Goal: Information Seeking & Learning: Learn about a topic

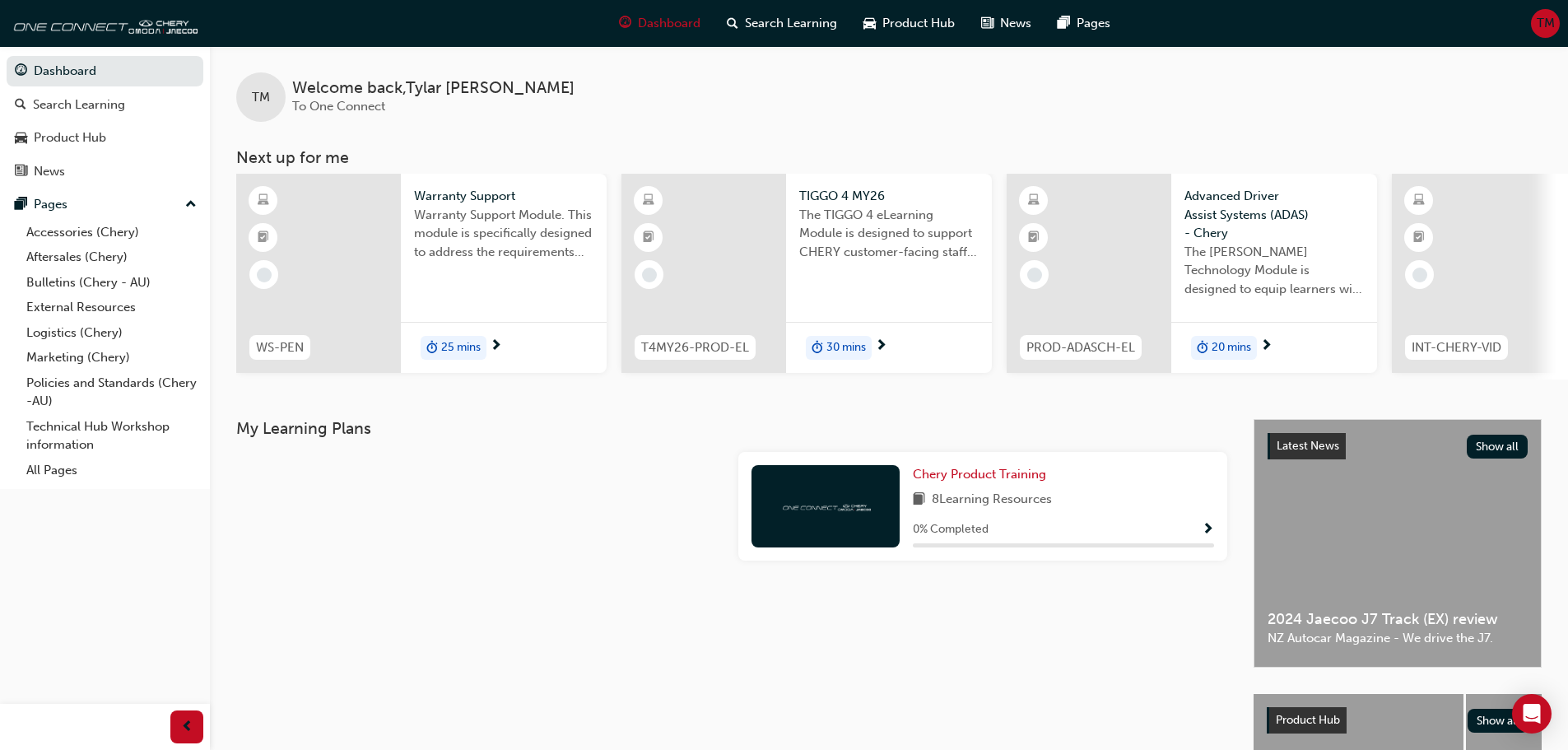
click at [1541, 23] on span "TM" at bounding box center [1545, 23] width 18 height 19
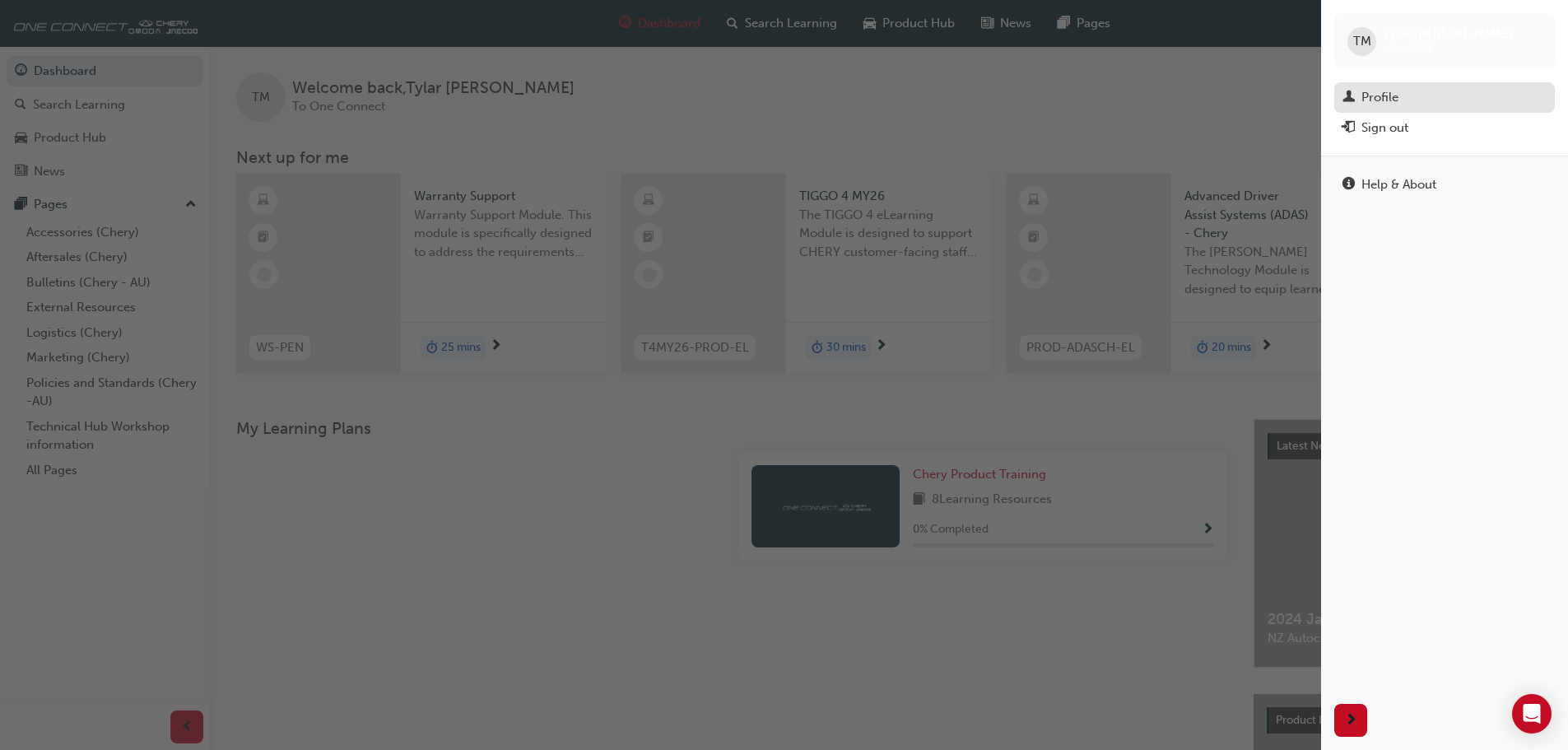
click at [1409, 94] on div "Profile" at bounding box center [1444, 97] width 204 height 21
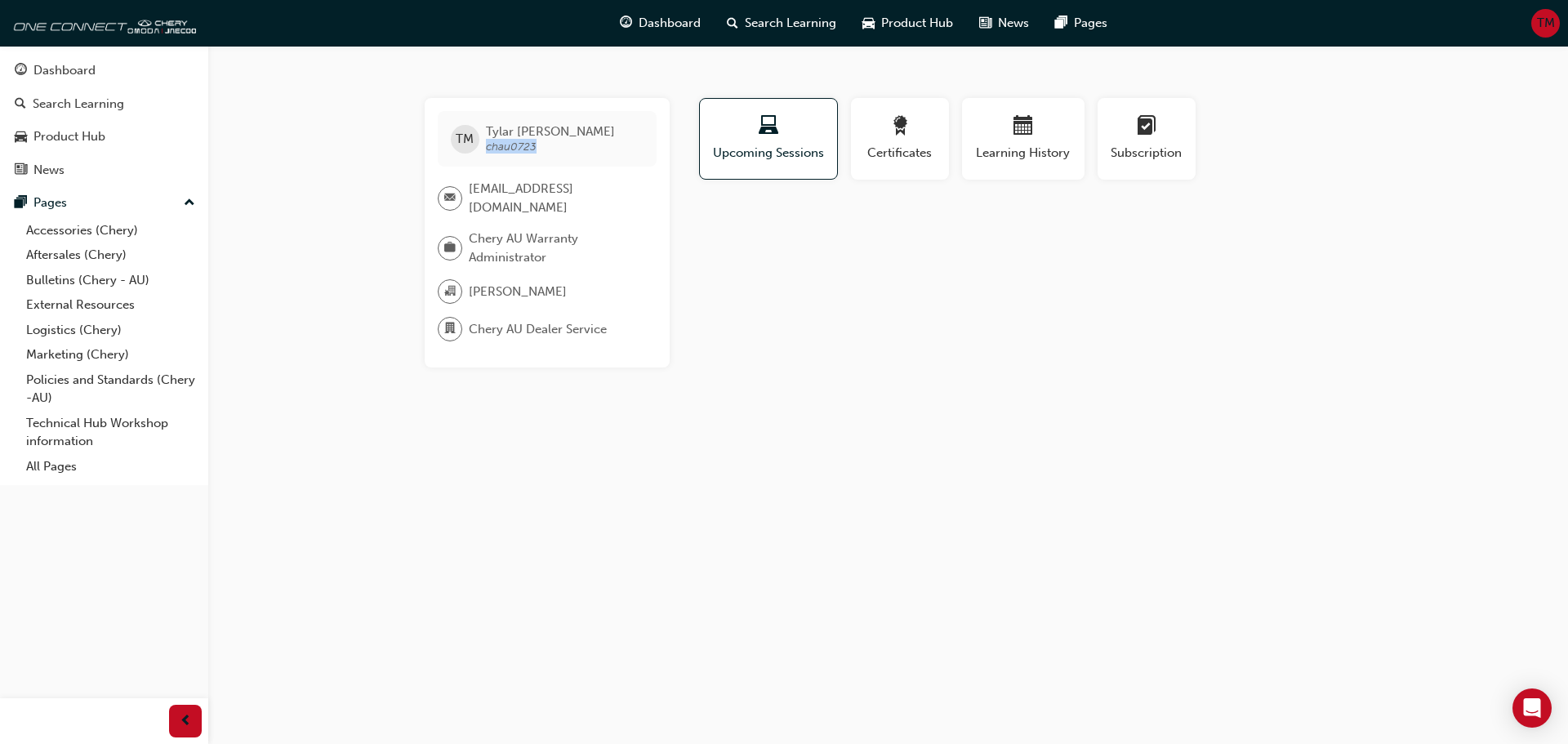
drag, startPoint x: 485, startPoint y: 143, endPoint x: 550, endPoint y: 145, distance: 65.0
click at [550, 145] on span "[PERSON_NAME] chau0723" at bounding box center [550, 139] width 129 height 29
click at [765, 273] on div "Profile Upcoming Sessions Certificates Learning History Subscription TM [PERSON…" at bounding box center [1024, 233] width 657 height 269
click at [378, 209] on div "TM [PERSON_NAME] chau0723 [EMAIL_ADDRESS][DOMAIN_NAME] Chery AU Warranty Admini…" at bounding box center [784, 372] width 1568 height 744
click at [85, 254] on link "Aftersales (Chery)" at bounding box center [110, 256] width 182 height 26
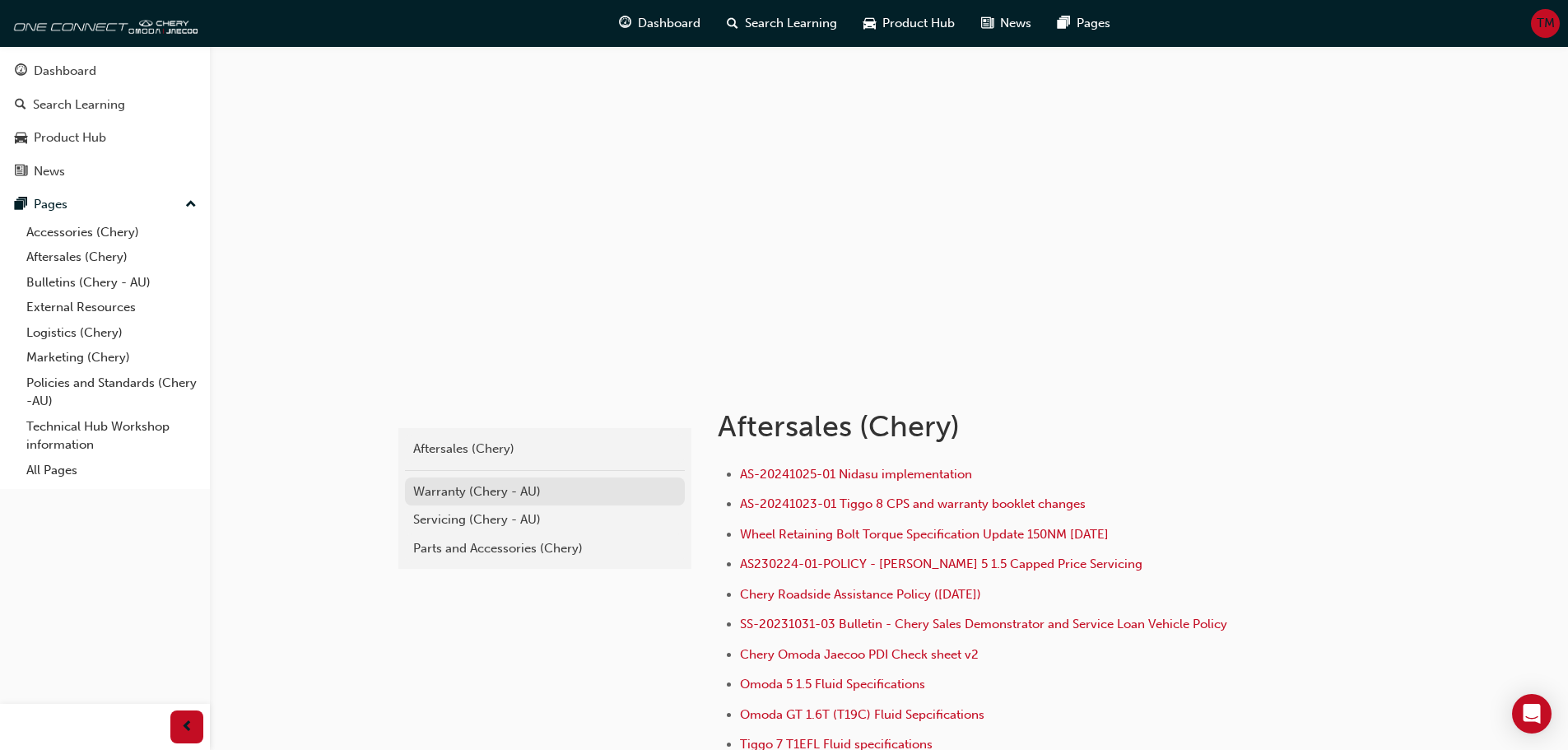
click at [468, 493] on div "Warranty (Chery - AU)" at bounding box center [545, 491] width 263 height 19
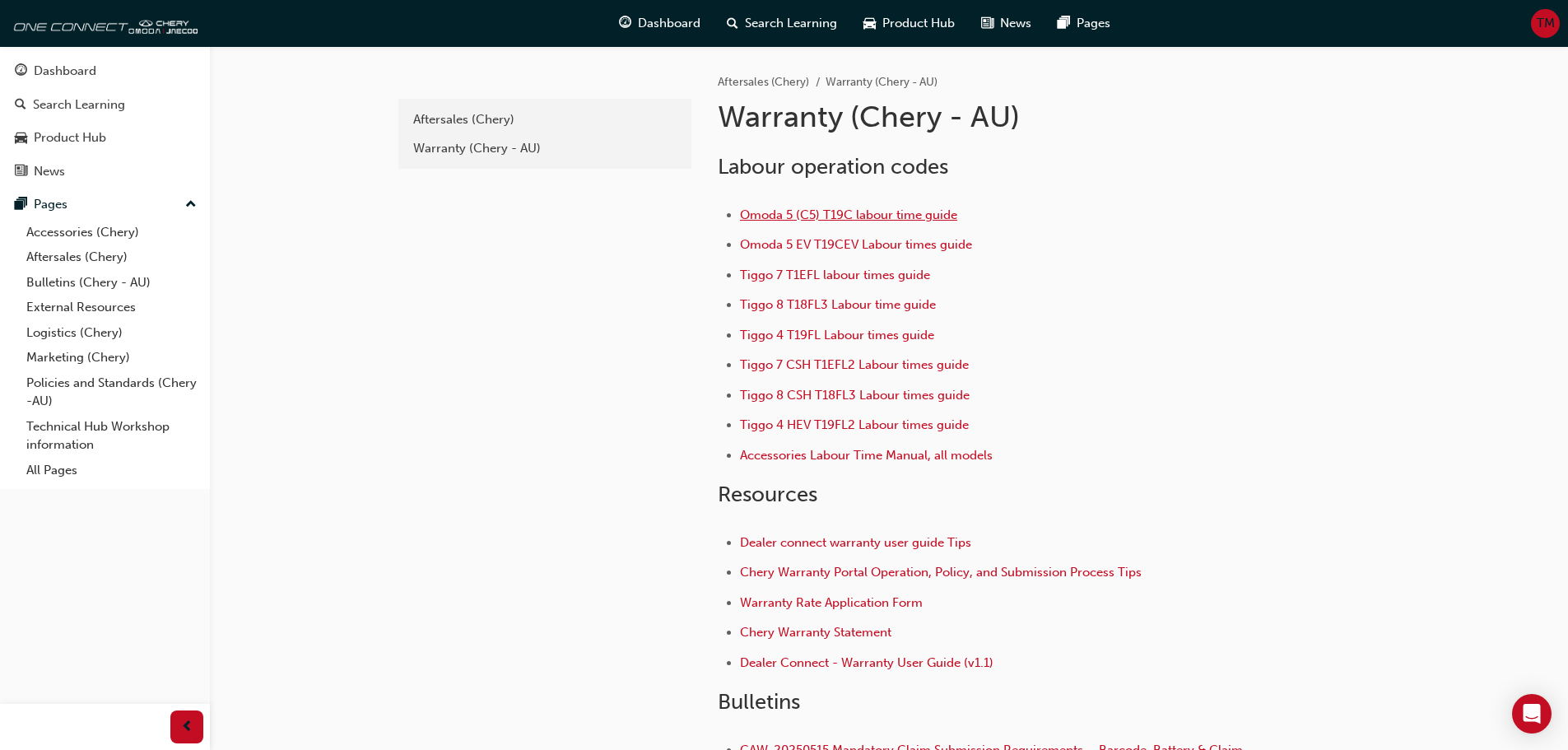
click at [947, 217] on span "Omoda 5 (C5) T19C labour time guide" at bounding box center [848, 214] width 217 height 15
click at [813, 216] on span "Omoda 5 (C5) T19C labour time guide" at bounding box center [848, 214] width 217 height 15
click at [1534, 24] on div "TM" at bounding box center [1544, 23] width 29 height 29
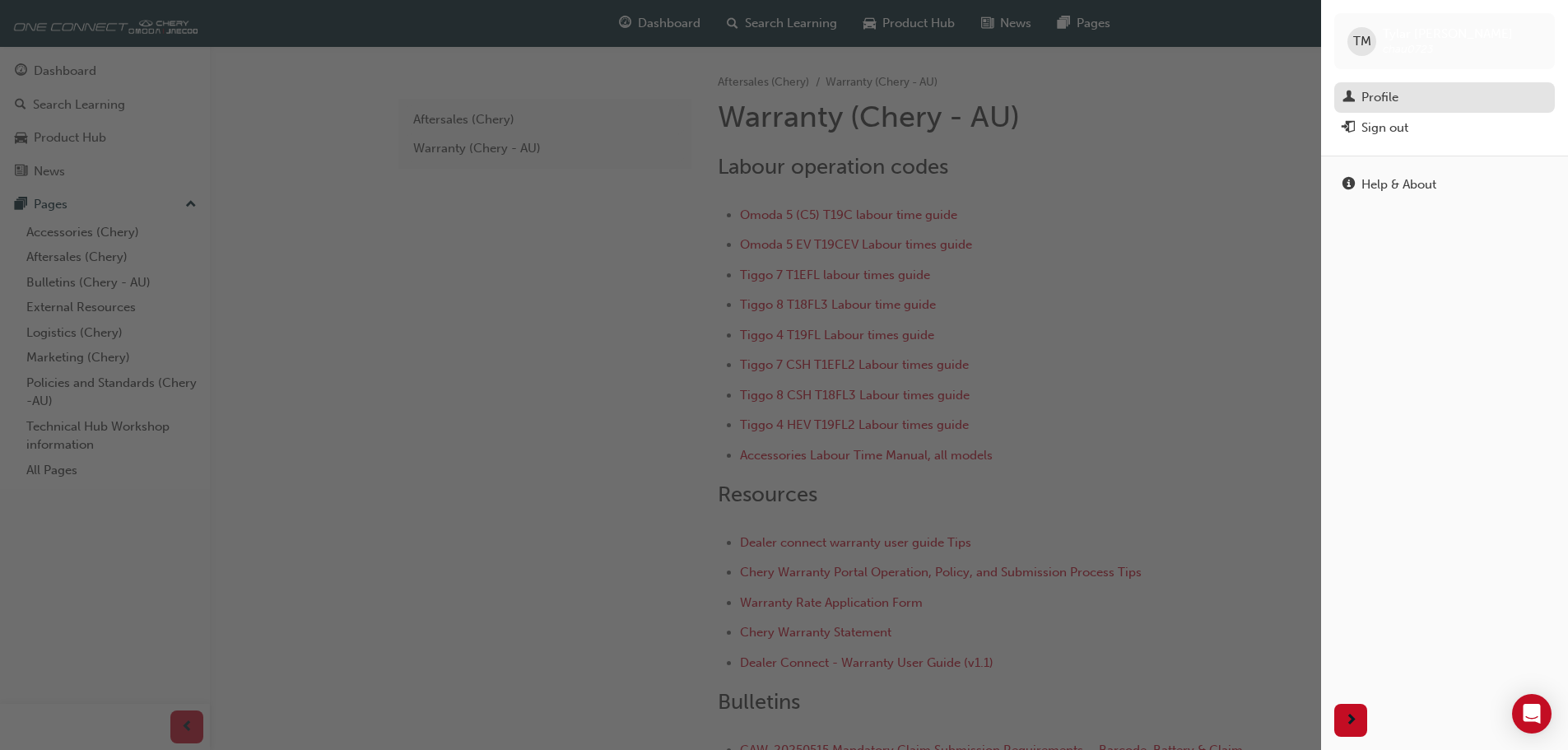
click at [1402, 101] on div "Profile" at bounding box center [1444, 97] width 204 height 21
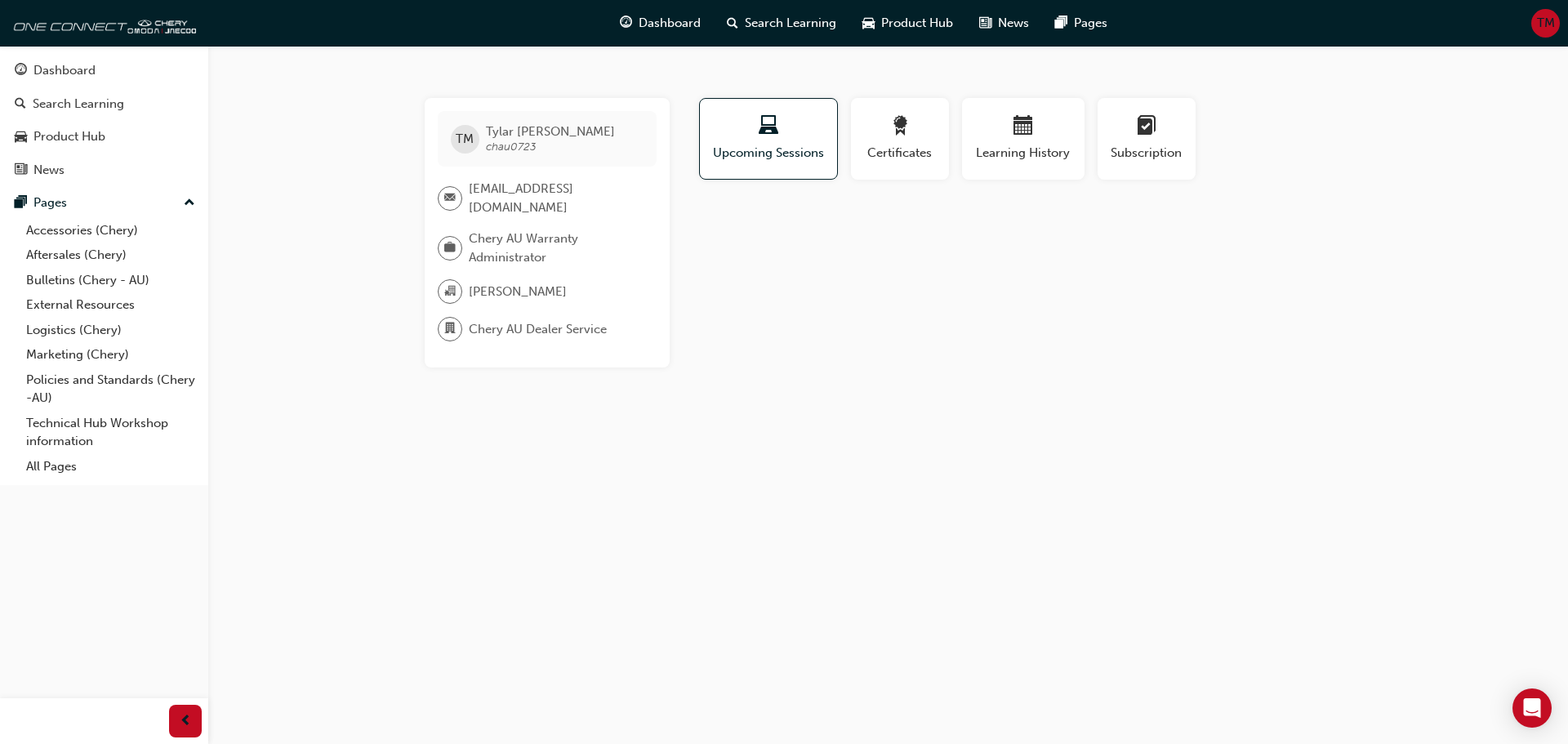
click at [469, 282] on span "[PERSON_NAME]" at bounding box center [518, 291] width 98 height 19
click at [446, 281] on span "organisation-icon" at bounding box center [450, 292] width 12 height 22
click at [524, 282] on span "[PERSON_NAME]" at bounding box center [518, 291] width 98 height 19
drag, startPoint x: 524, startPoint y: 277, endPoint x: 568, endPoint y: 281, distance: 44.2
click at [539, 282] on span "[PERSON_NAME]" at bounding box center [518, 291] width 98 height 19
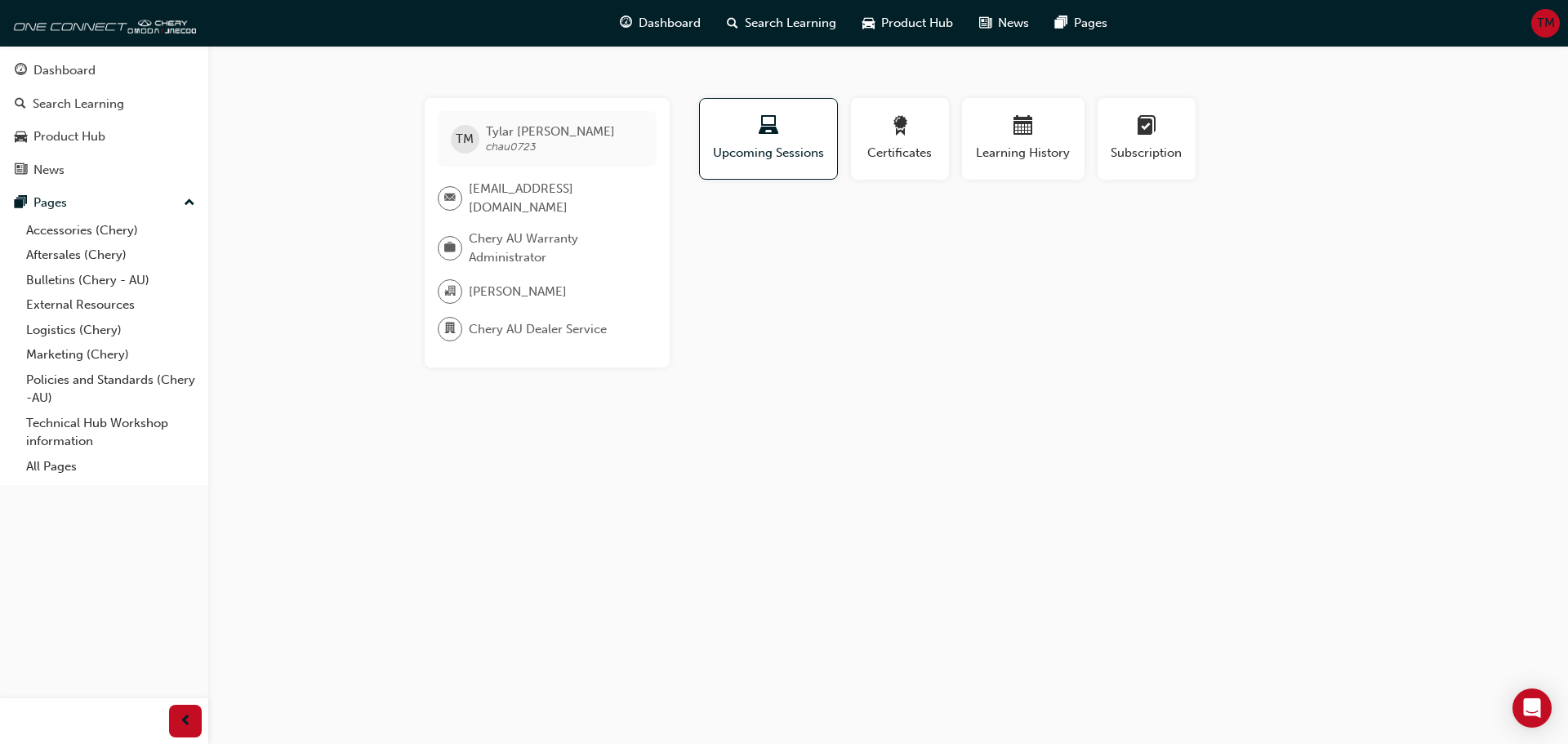
click at [484, 283] on span "[PERSON_NAME]" at bounding box center [518, 291] width 98 height 19
drag, startPoint x: 470, startPoint y: 282, endPoint x: 585, endPoint y: 280, distance: 115.0
click at [585, 280] on div "[PERSON_NAME]" at bounding box center [540, 291] width 205 height 25
click at [84, 229] on link "Accessories (Chery)" at bounding box center [110, 231] width 182 height 26
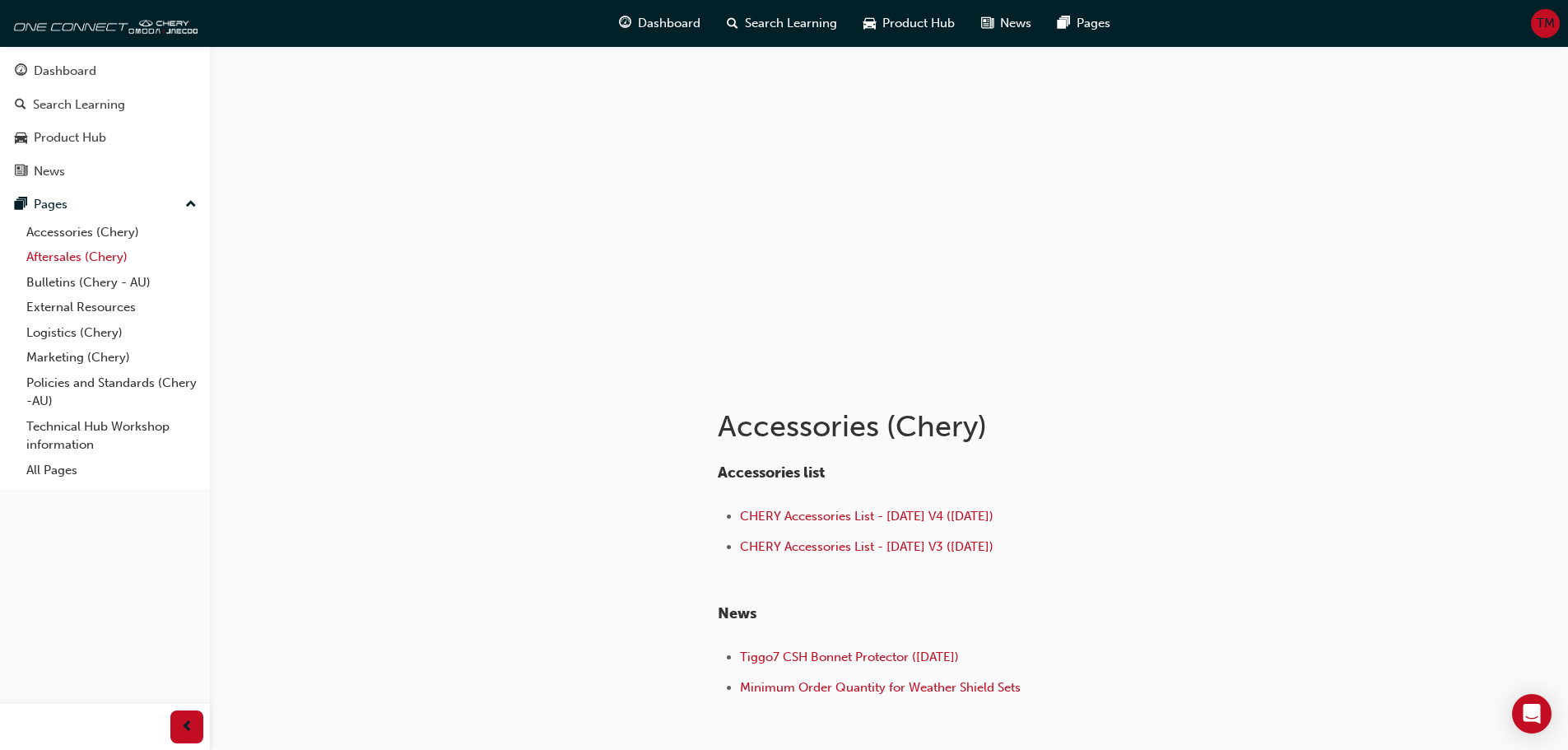
click at [81, 261] on link "Aftersales (Chery)" at bounding box center [111, 258] width 183 height 26
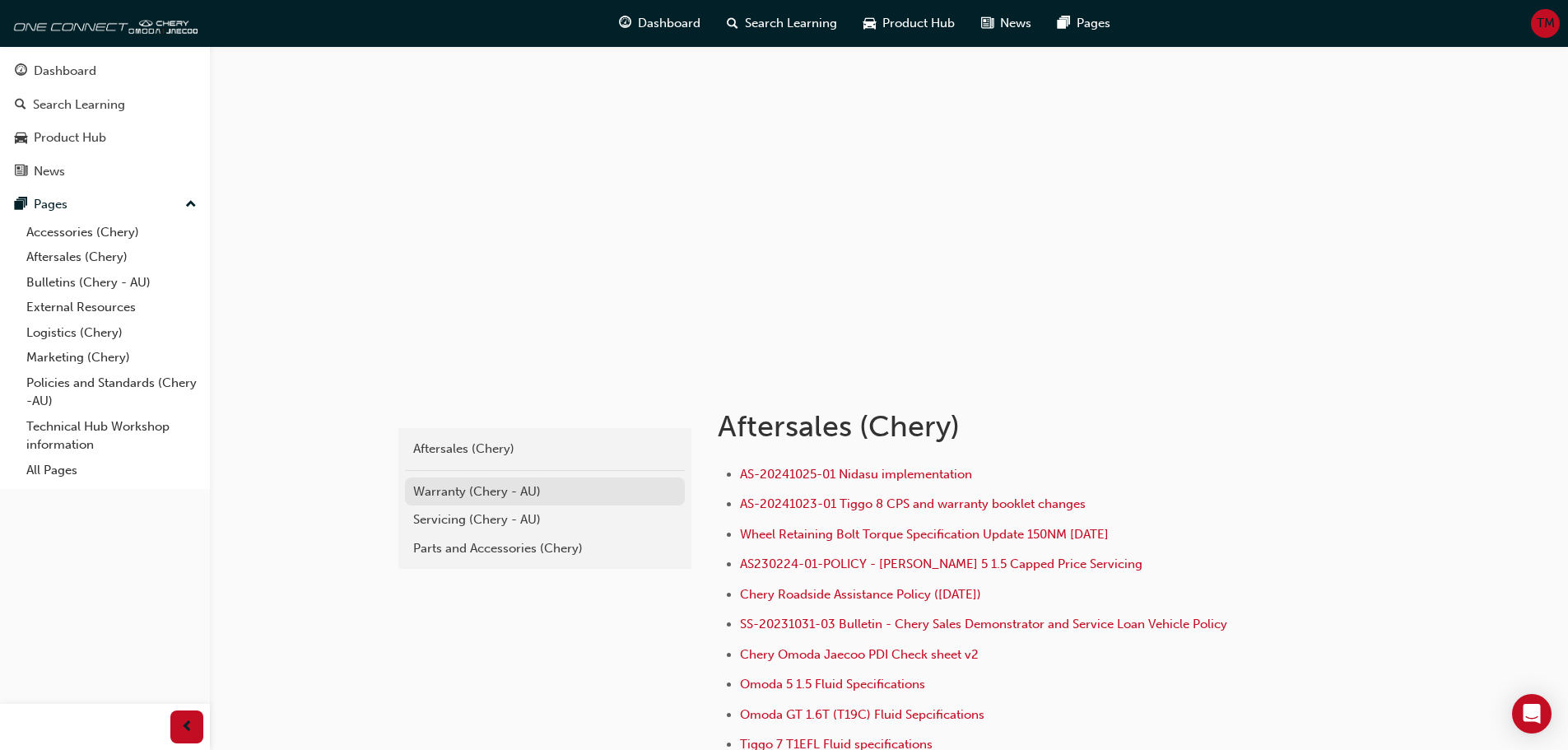
click at [480, 499] on div "Warranty (Chery - AU)" at bounding box center [545, 491] width 263 height 19
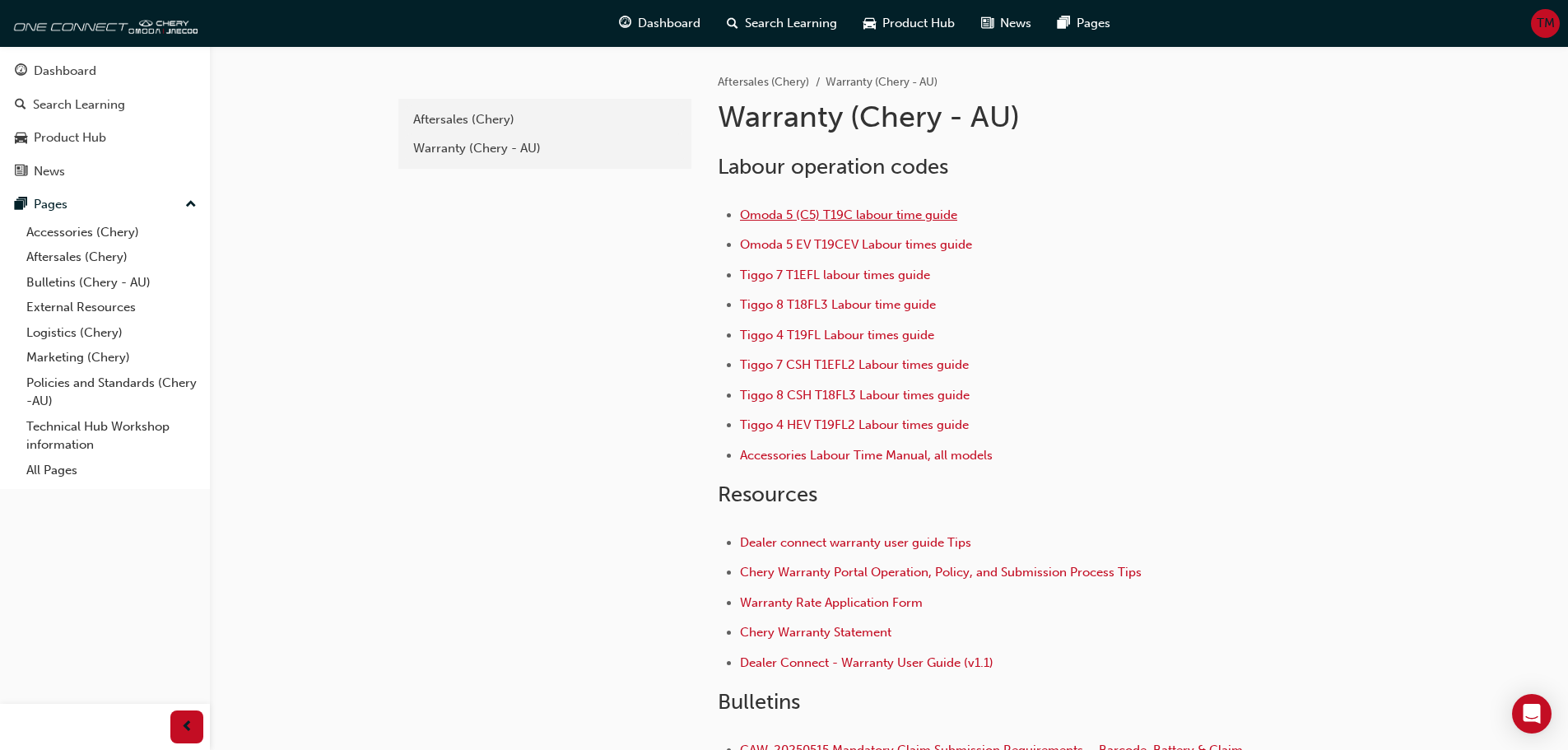
click at [844, 216] on span "Omoda 5 (C5) T19C labour time guide" at bounding box center [848, 214] width 217 height 15
